Goal: Find specific page/section: Find specific page/section

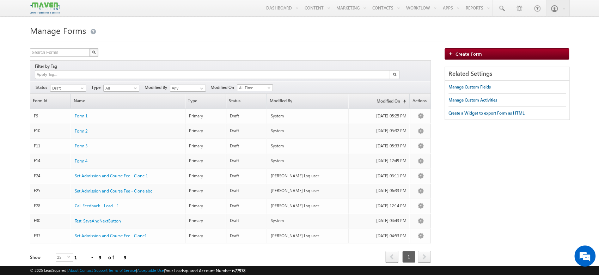
click at [308, 39] on div at bounding box center [299, 39] width 539 height 5
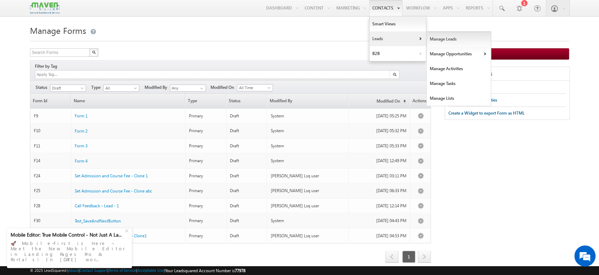
click at [429, 38] on link "Manage Leads" at bounding box center [459, 39] width 65 height 15
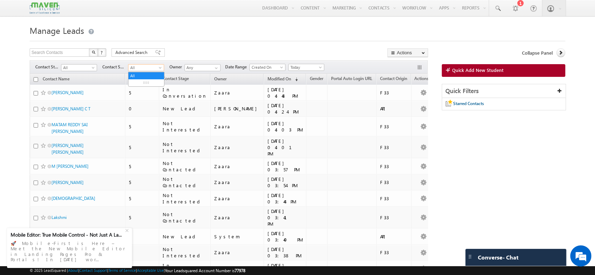
click at [163, 68] on span at bounding box center [161, 69] width 6 height 6
